Goal: Check status: Check status

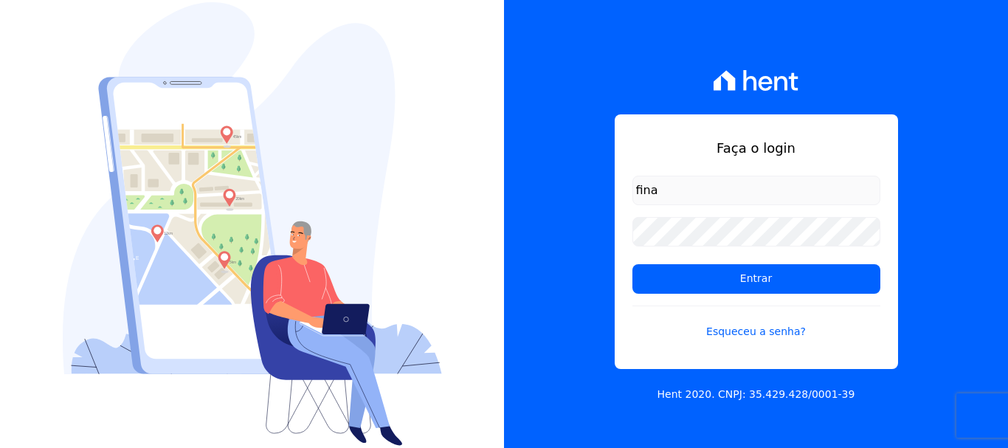
type input "[EMAIL_ADDRESS][DOMAIN_NAME]"
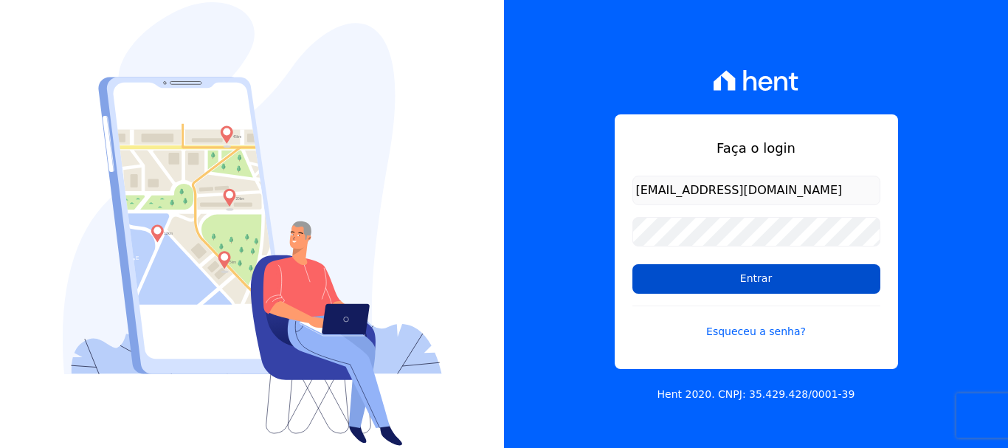
click at [755, 287] on input "Entrar" at bounding box center [756, 279] width 248 height 30
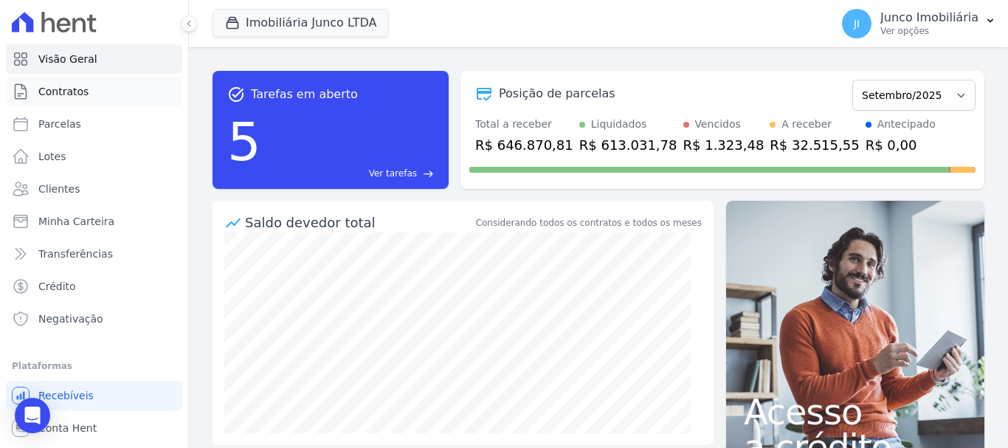
click at [74, 86] on span "Contratos" at bounding box center [63, 91] width 50 height 15
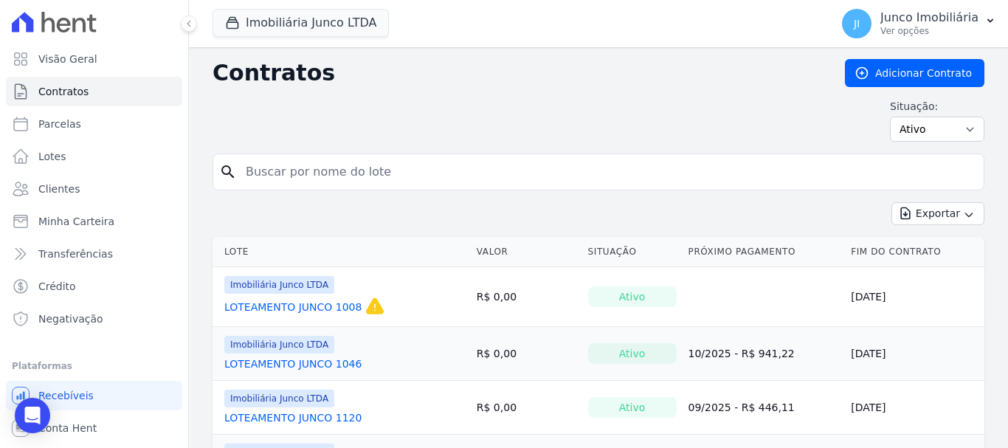
click at [326, 173] on input "search" at bounding box center [607, 172] width 741 height 30
type input "1201"
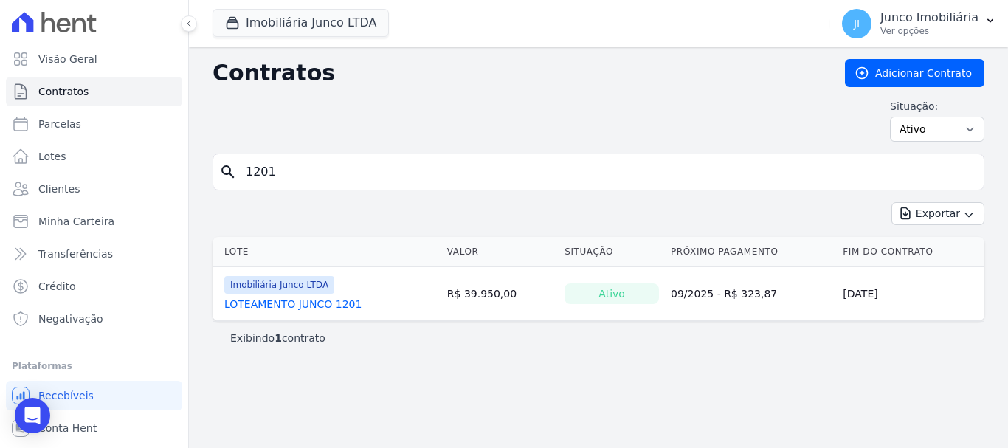
click at [342, 311] on td "Imobiliária Junco LTDA LOTEAMENTO JUNCO 1201" at bounding box center [326, 293] width 229 height 53
click at [342, 302] on link "LOTEAMENTO JUNCO 1201" at bounding box center [292, 304] width 137 height 15
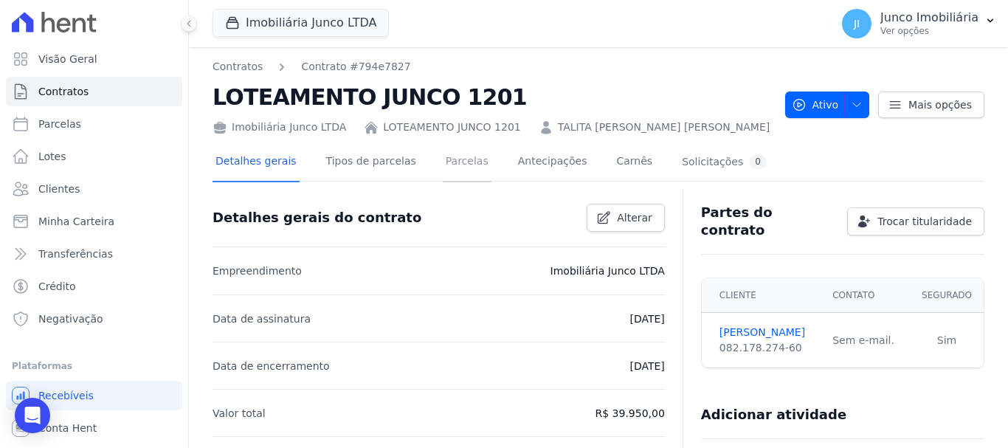
click at [443, 161] on link "Parcelas" at bounding box center [467, 162] width 49 height 39
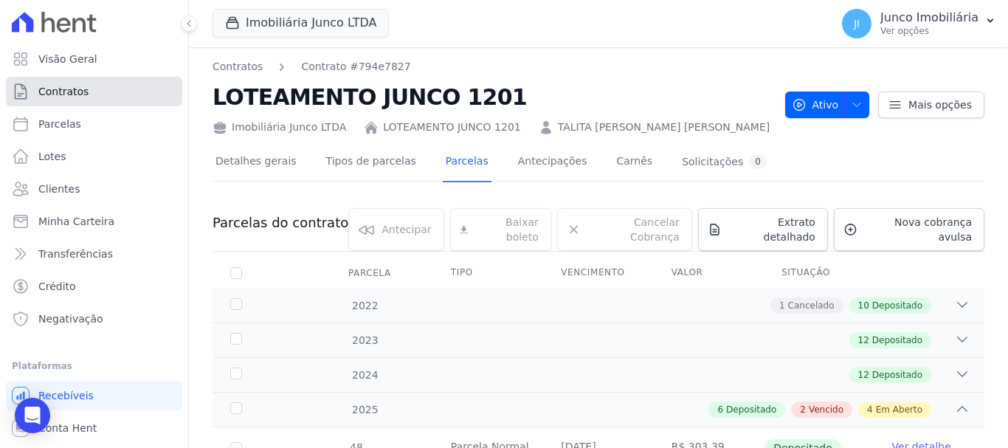
click at [55, 86] on span "Contratos" at bounding box center [63, 91] width 50 height 15
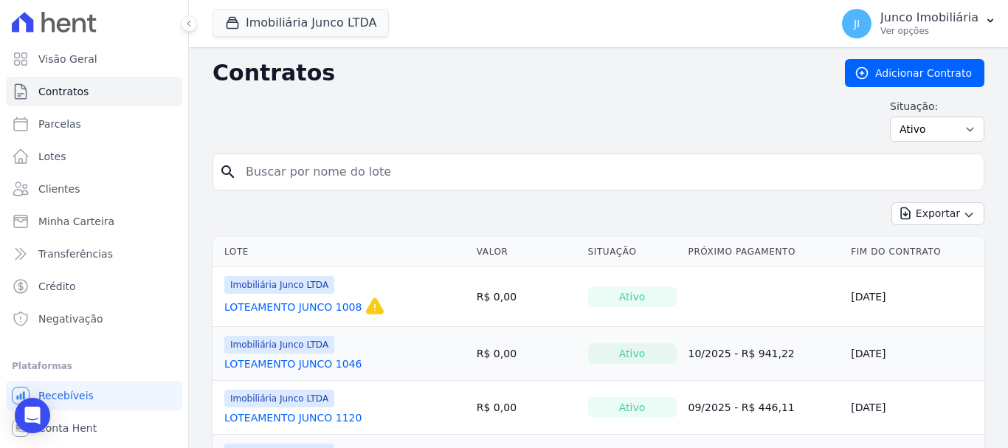
click at [302, 175] on input "search" at bounding box center [607, 172] width 741 height 30
type input "1202"
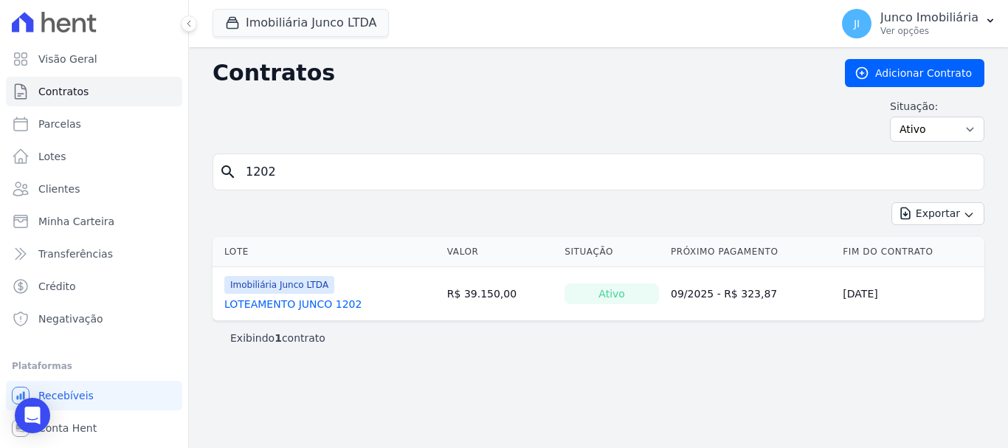
click at [344, 300] on link "LOTEAMENTO JUNCO 1202" at bounding box center [292, 304] width 137 height 15
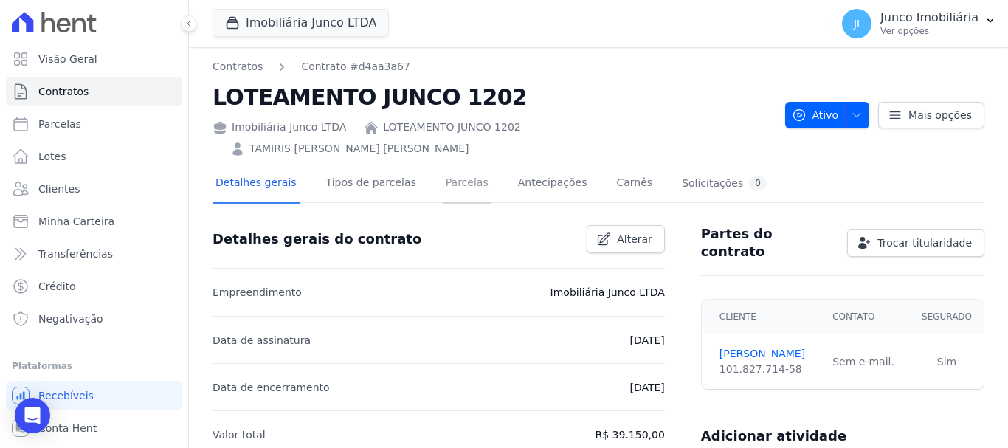
click at [443, 164] on link "Parcelas" at bounding box center [467, 183] width 49 height 39
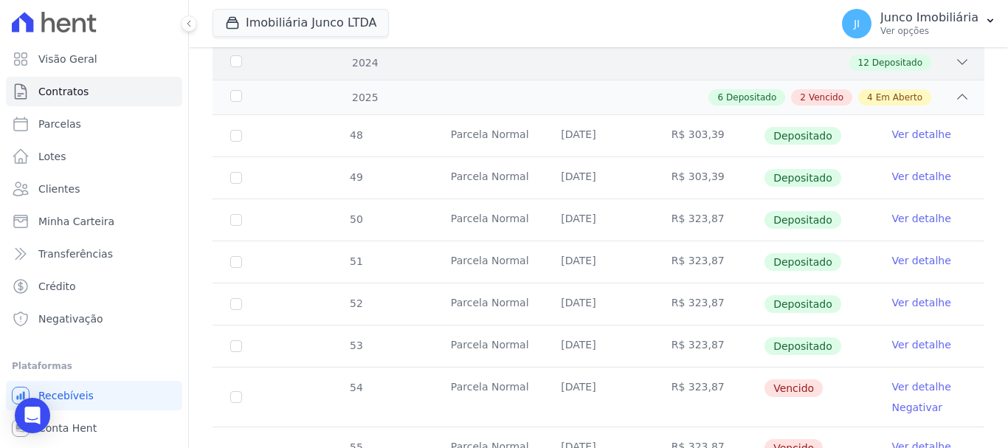
scroll to position [443, 0]
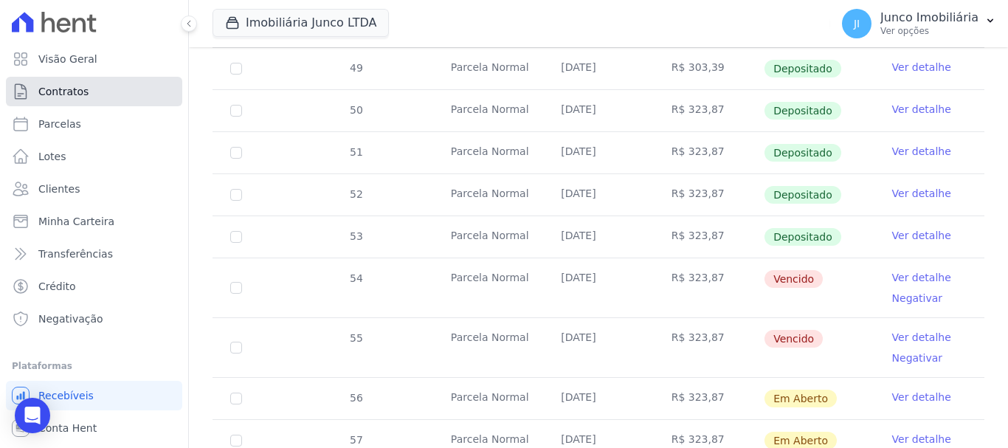
click at [82, 90] on span "Contratos" at bounding box center [63, 91] width 50 height 15
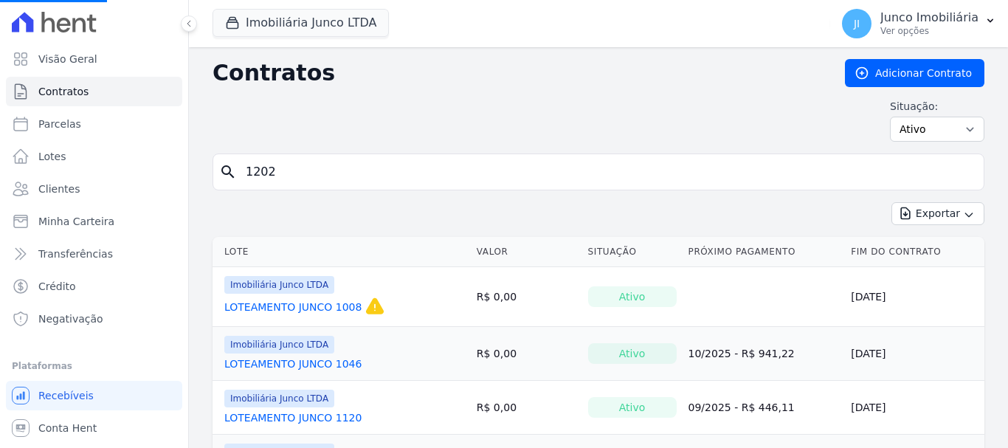
drag, startPoint x: 284, startPoint y: 173, endPoint x: 231, endPoint y: 170, distance: 53.2
click at [265, 170] on input "1202" at bounding box center [607, 172] width 741 height 30
click at [300, 173] on input "search" at bounding box center [607, 172] width 741 height 30
type input "1083"
